Goal: Find specific page/section: Find specific page/section

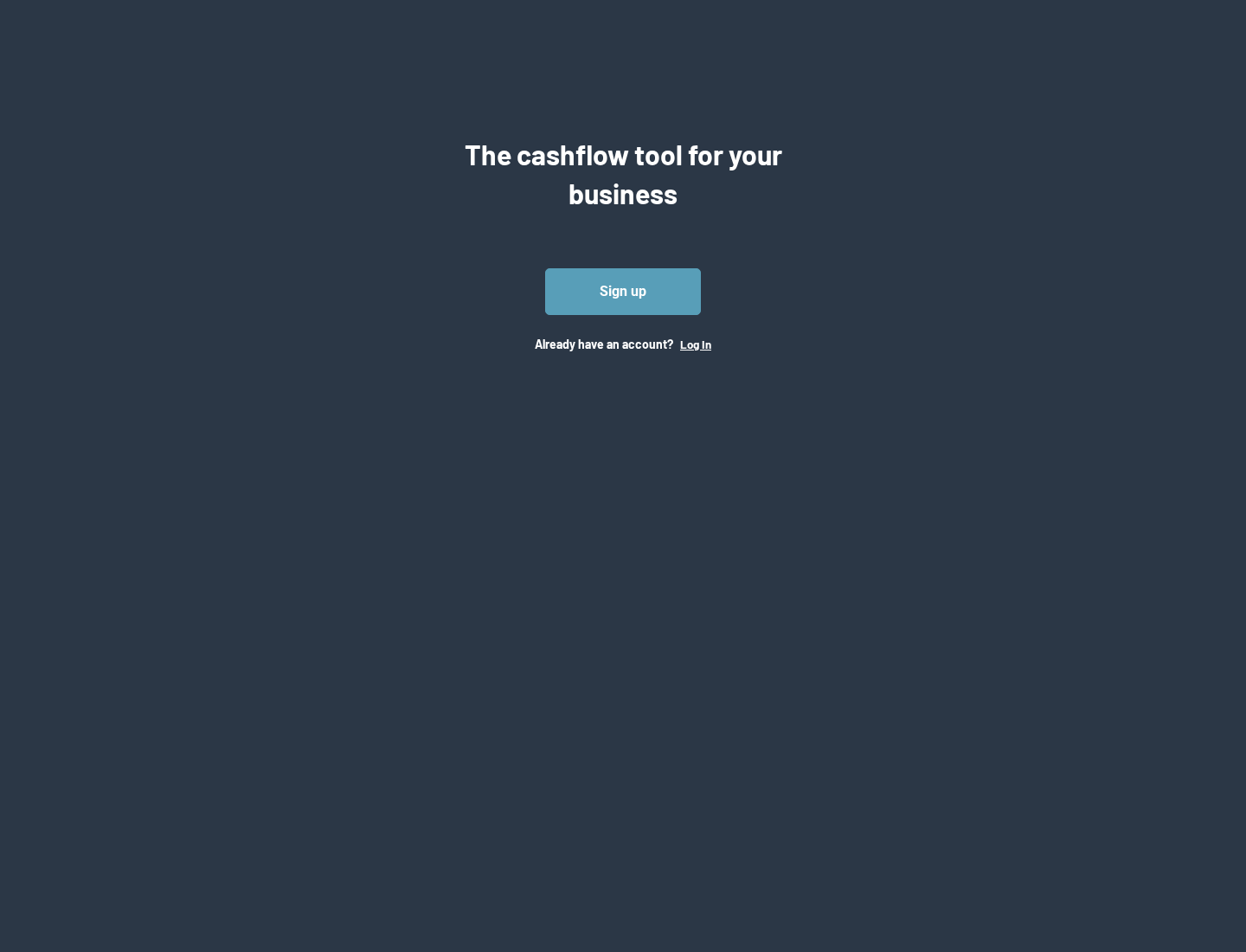
click at [695, 343] on button "Log In" at bounding box center [696, 344] width 31 height 14
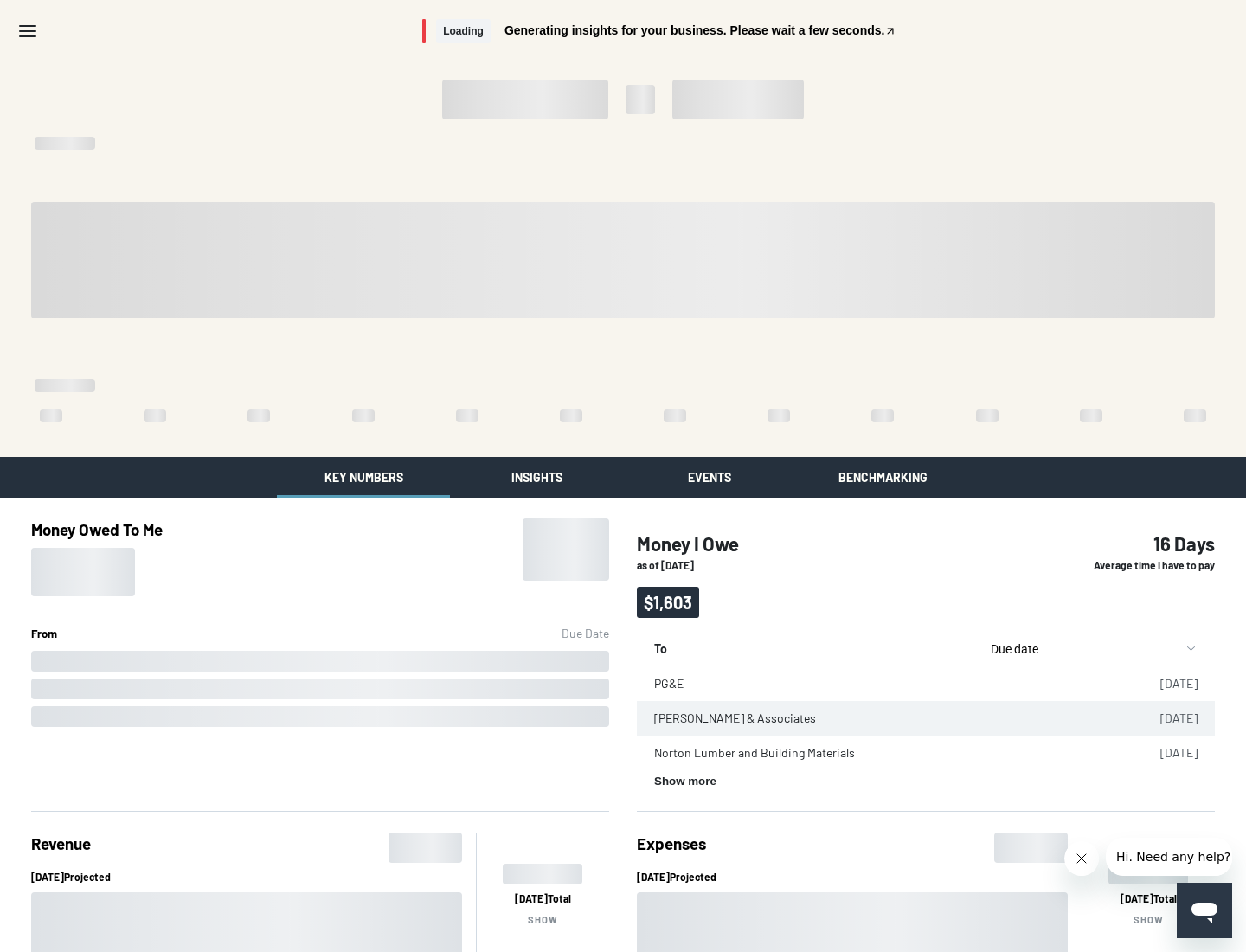
click at [537, 476] on button "Insights" at bounding box center [537, 476] width 173 height 41
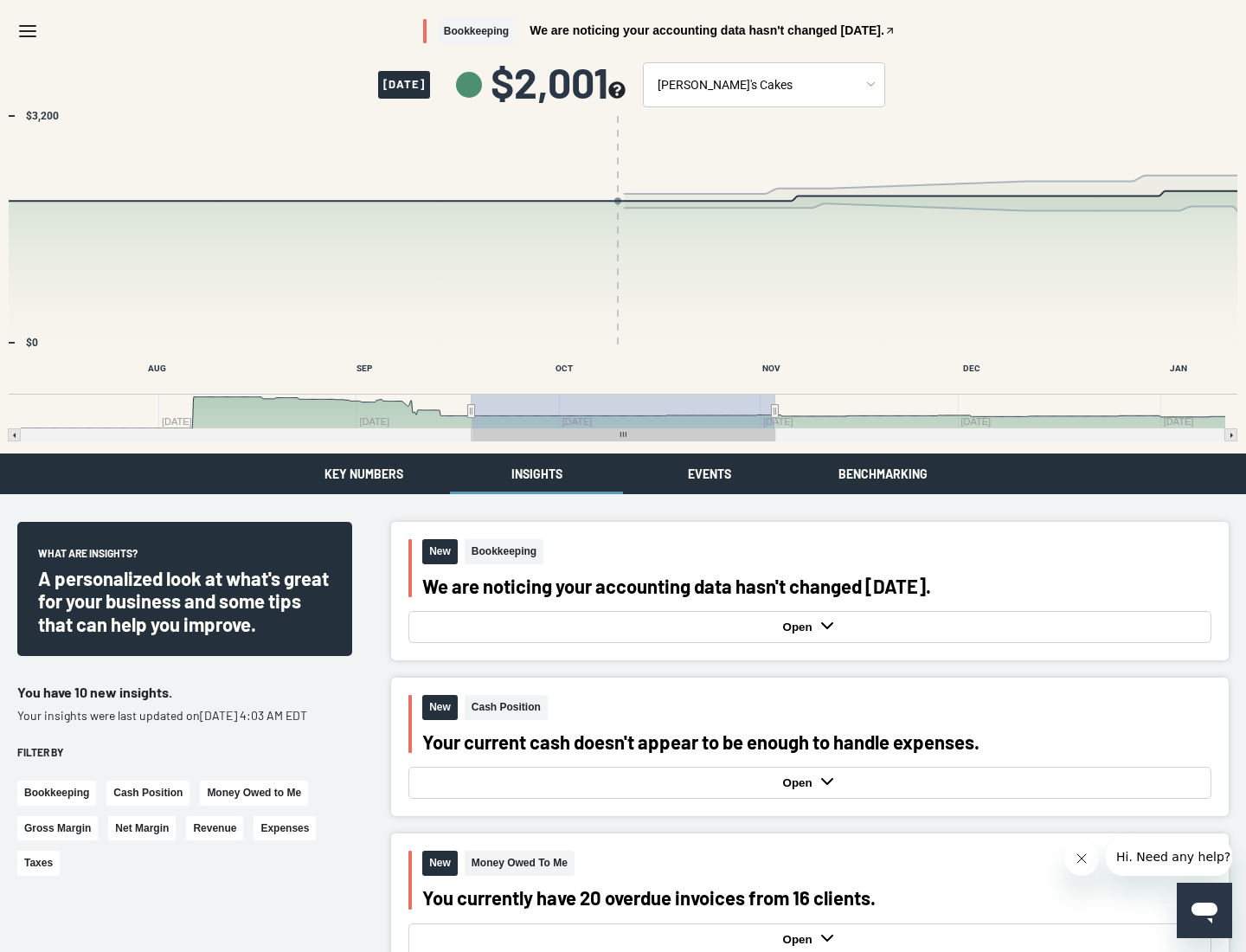
click at [709, 473] on button "Events" at bounding box center [709, 474] width 173 height 41
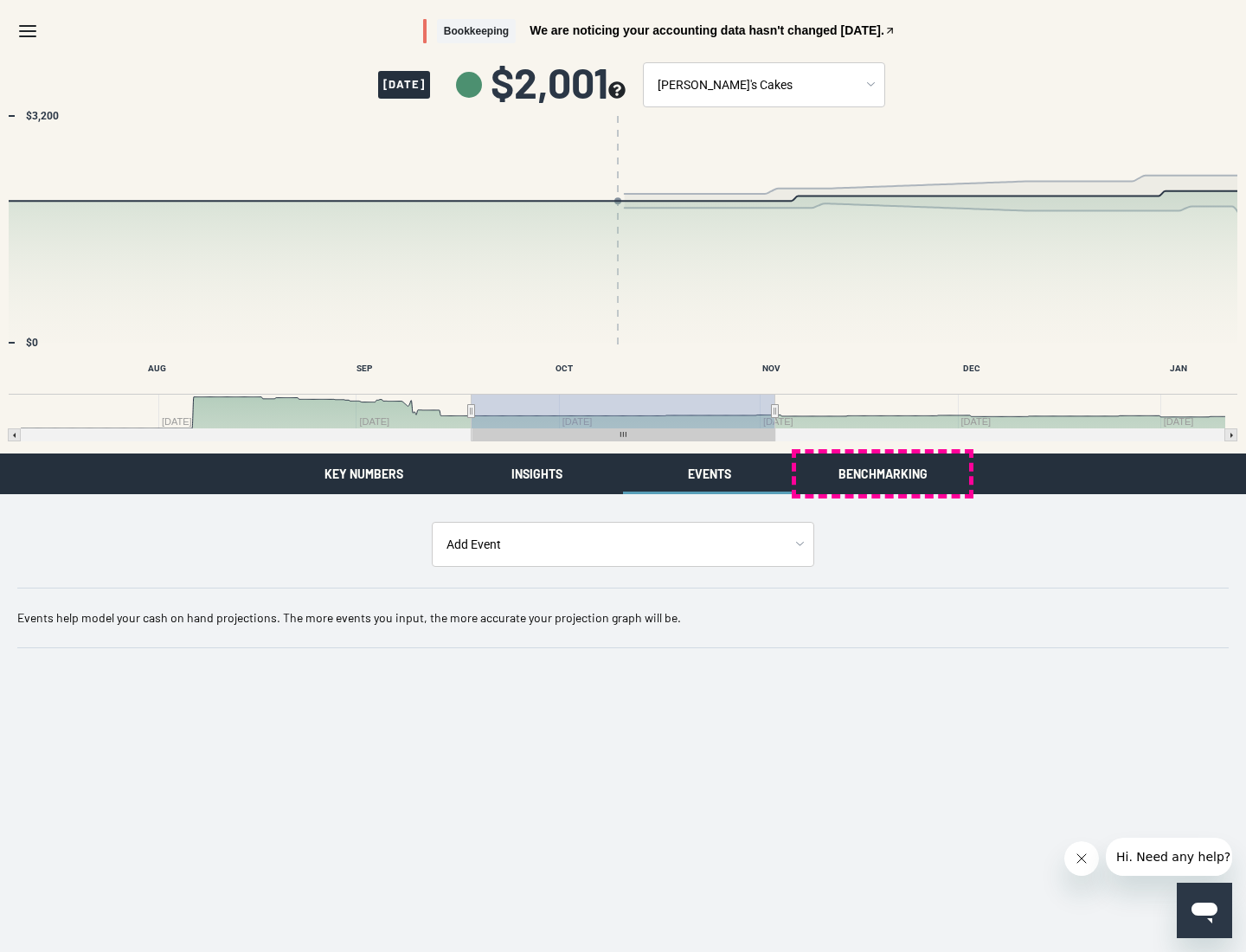
click at [883, 473] on button "Benchmarking" at bounding box center [883, 474] width 173 height 41
